Goal: Task Accomplishment & Management: Manage account settings

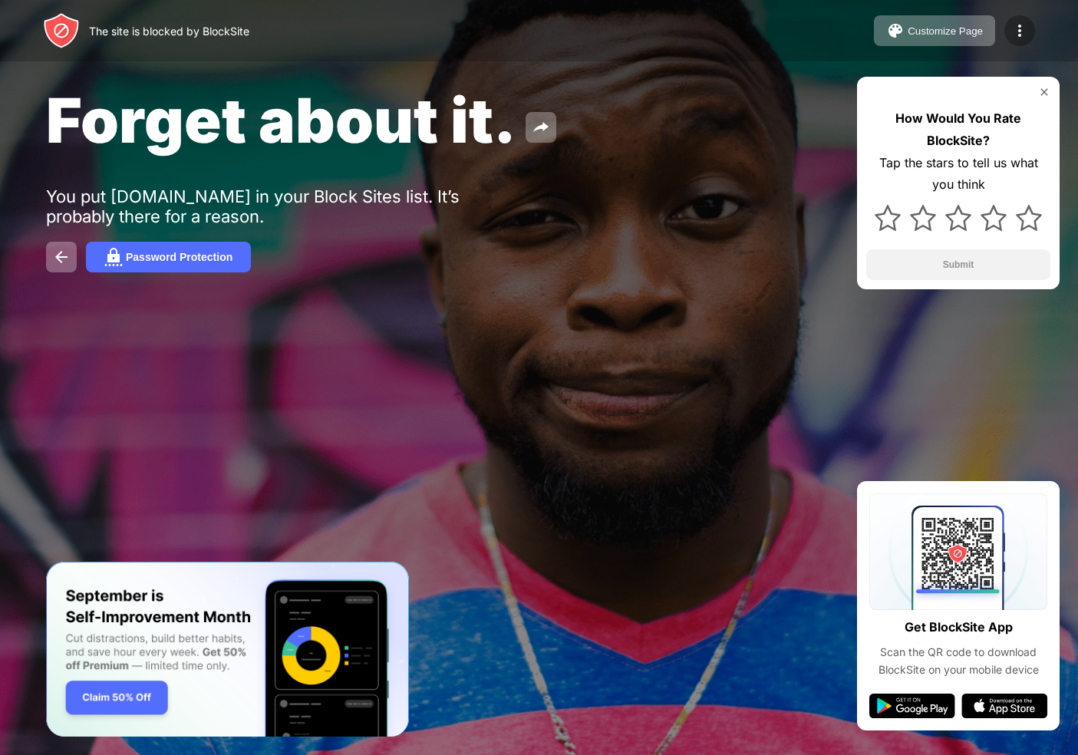
click at [1016, 34] on img at bounding box center [1020, 30] width 18 height 18
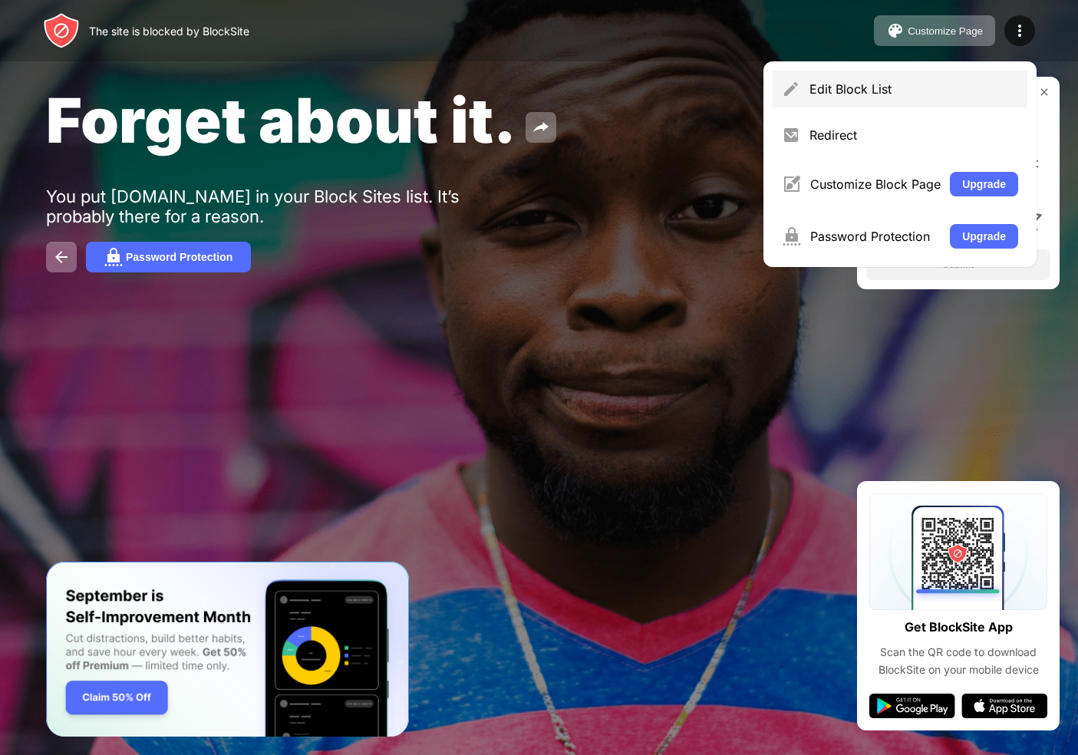
click at [817, 77] on div "Edit Block List" at bounding box center [900, 89] width 255 height 37
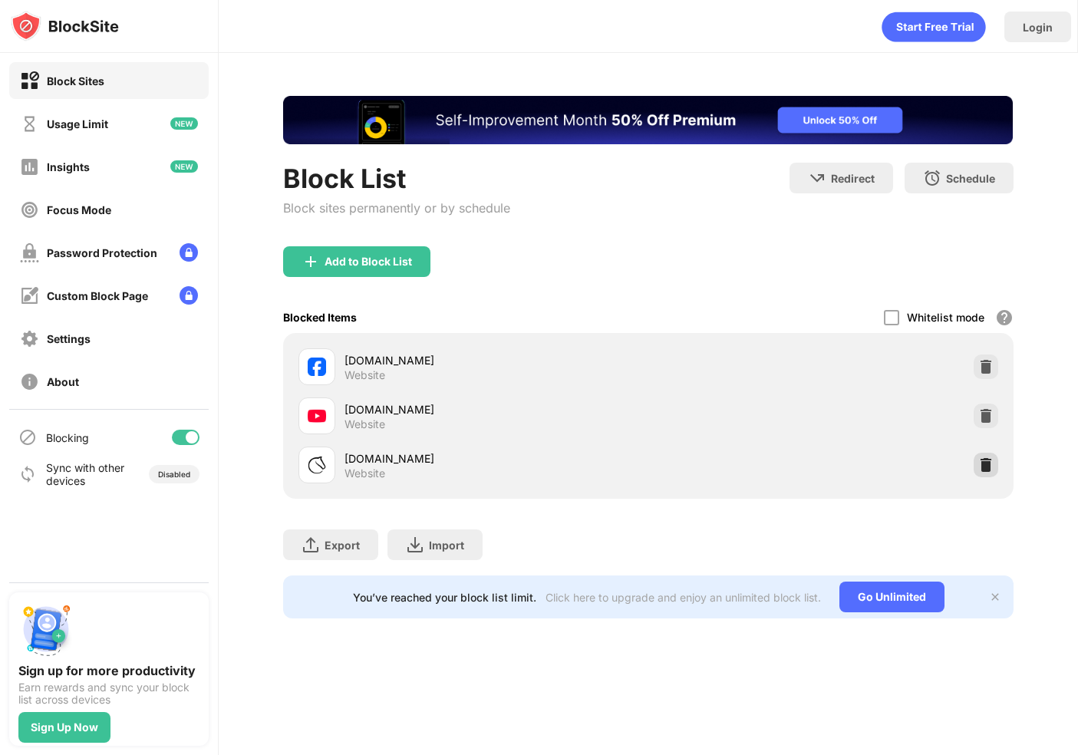
click at [989, 473] on div at bounding box center [986, 465] width 25 height 25
